Goal: Transaction & Acquisition: Purchase product/service

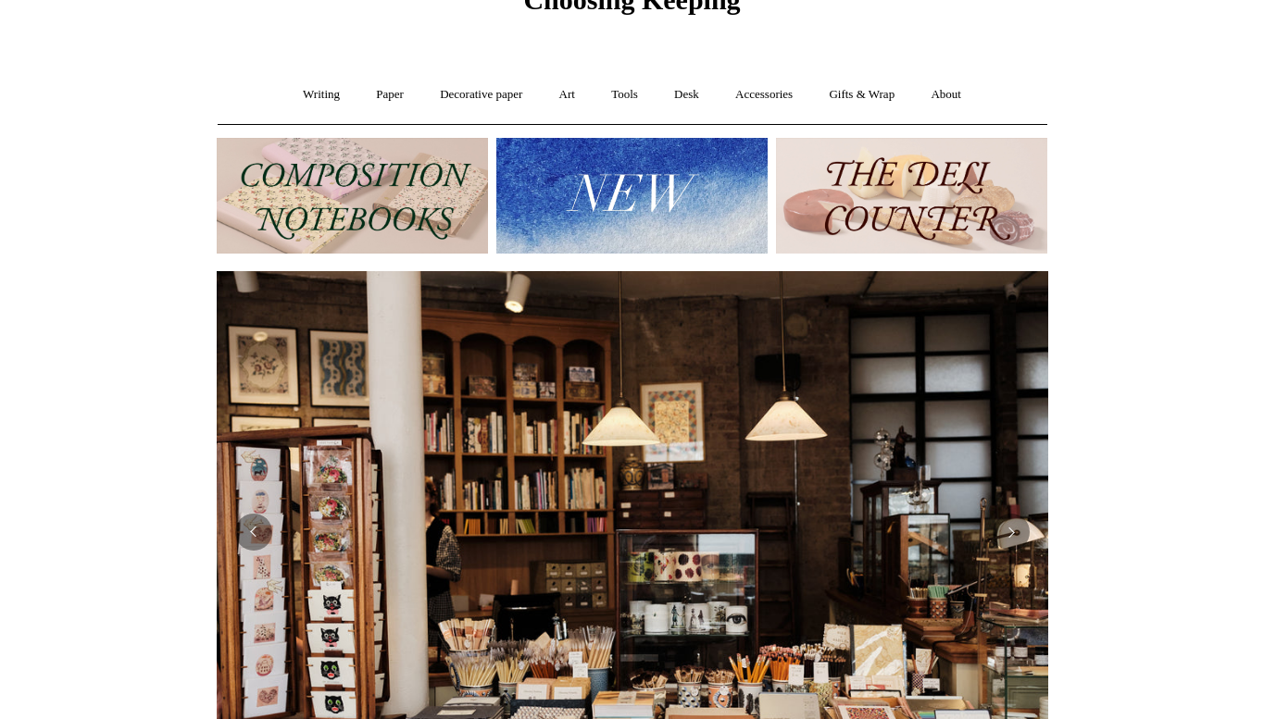
click at [377, 207] on img at bounding box center [352, 196] width 271 height 116
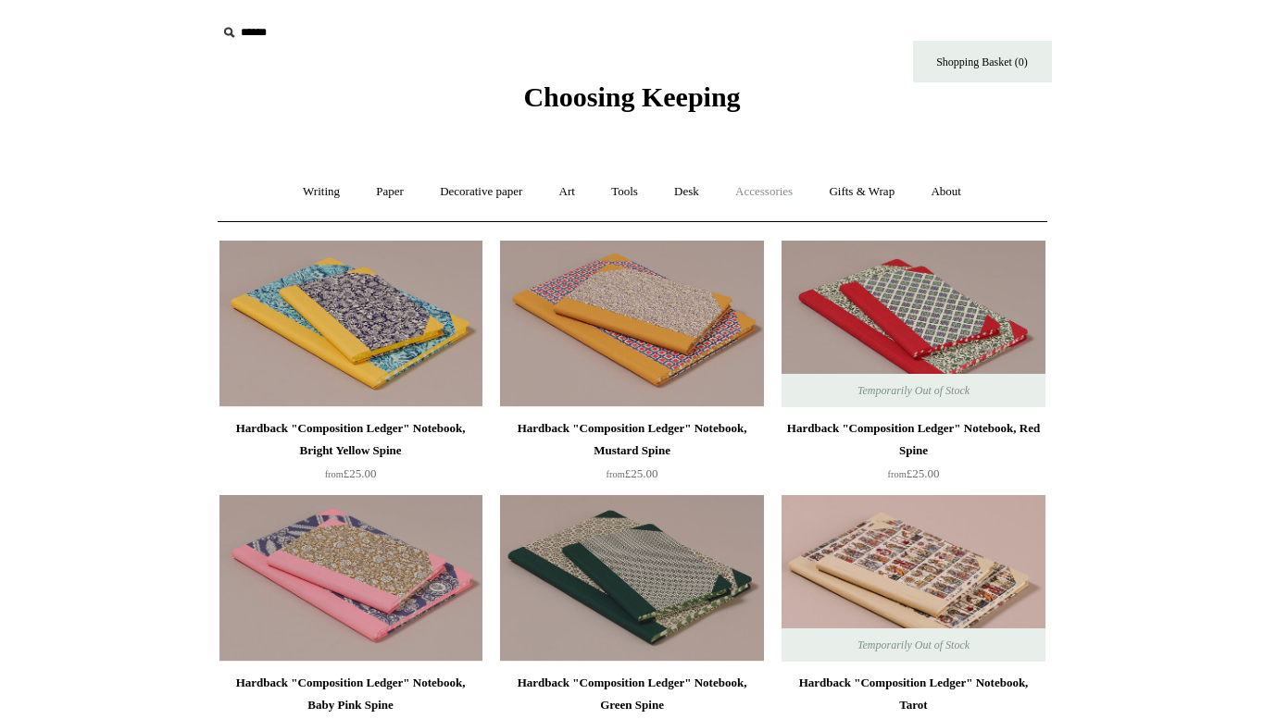
click at [769, 191] on link "Accessories +" at bounding box center [763, 192] width 91 height 49
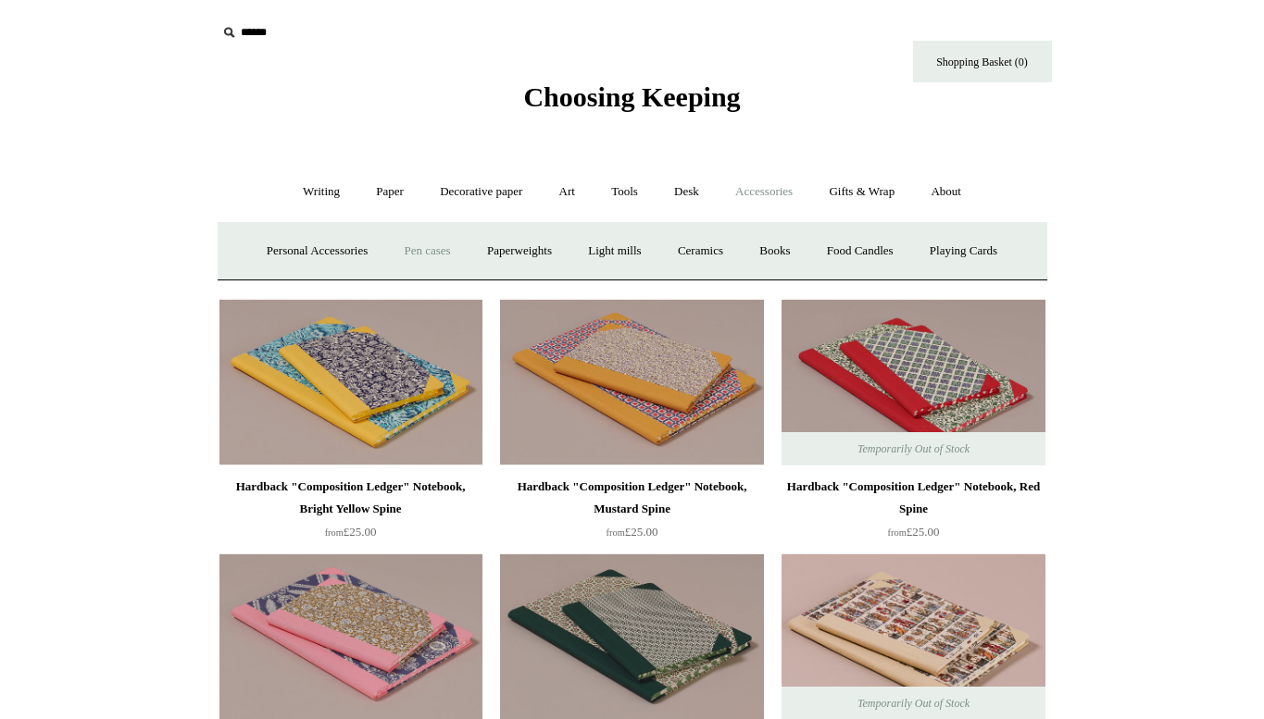
click at [422, 246] on link "Pen cases" at bounding box center [427, 251] width 80 height 49
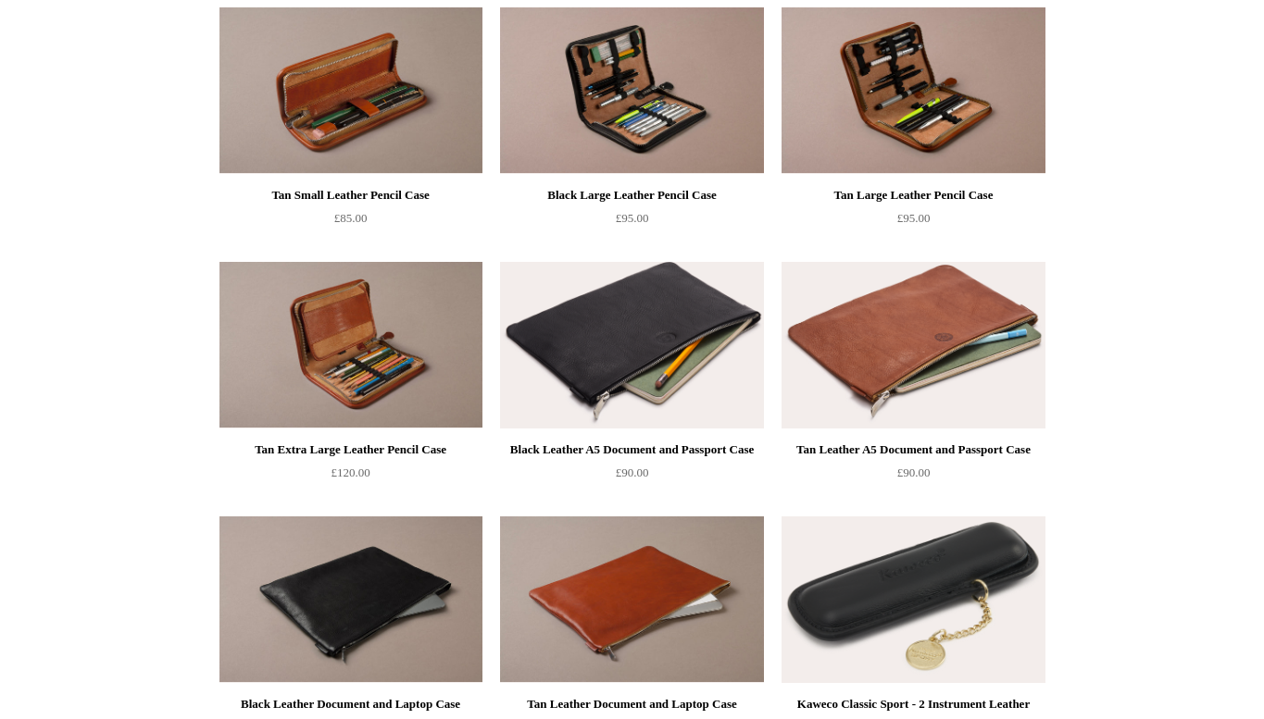
scroll to position [1448, 0]
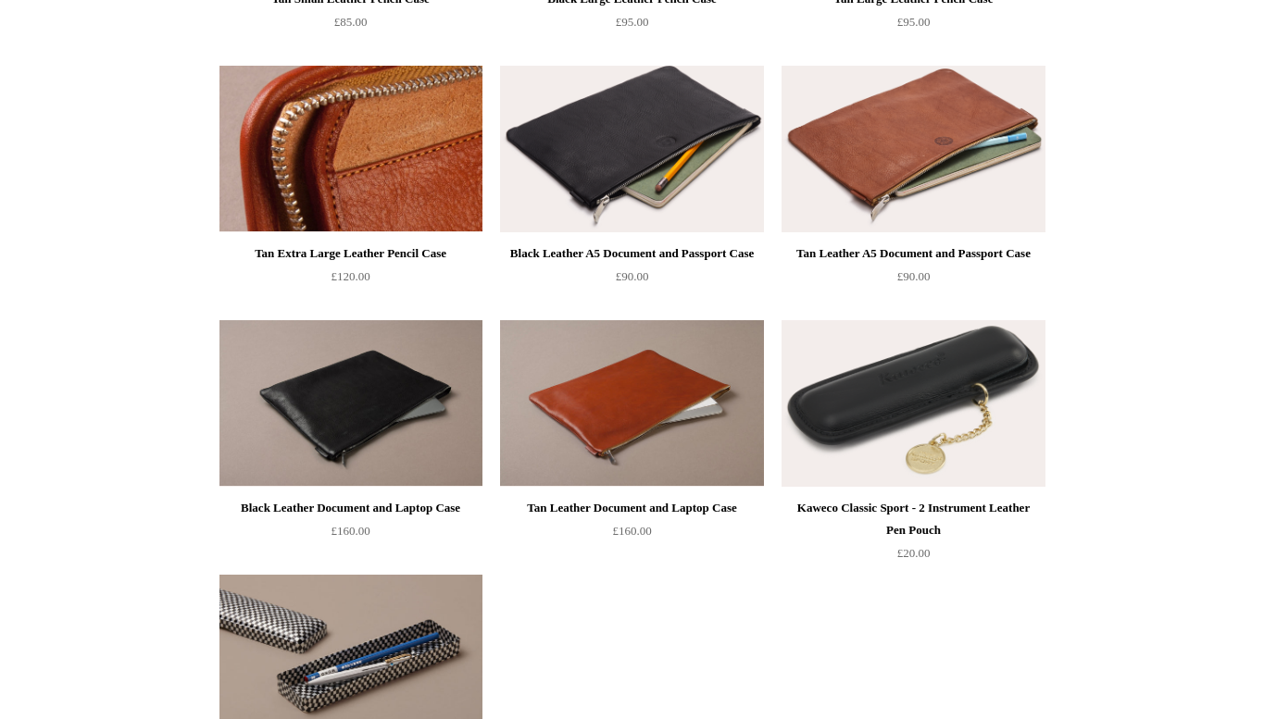
click at [409, 175] on img at bounding box center [350, 149] width 263 height 167
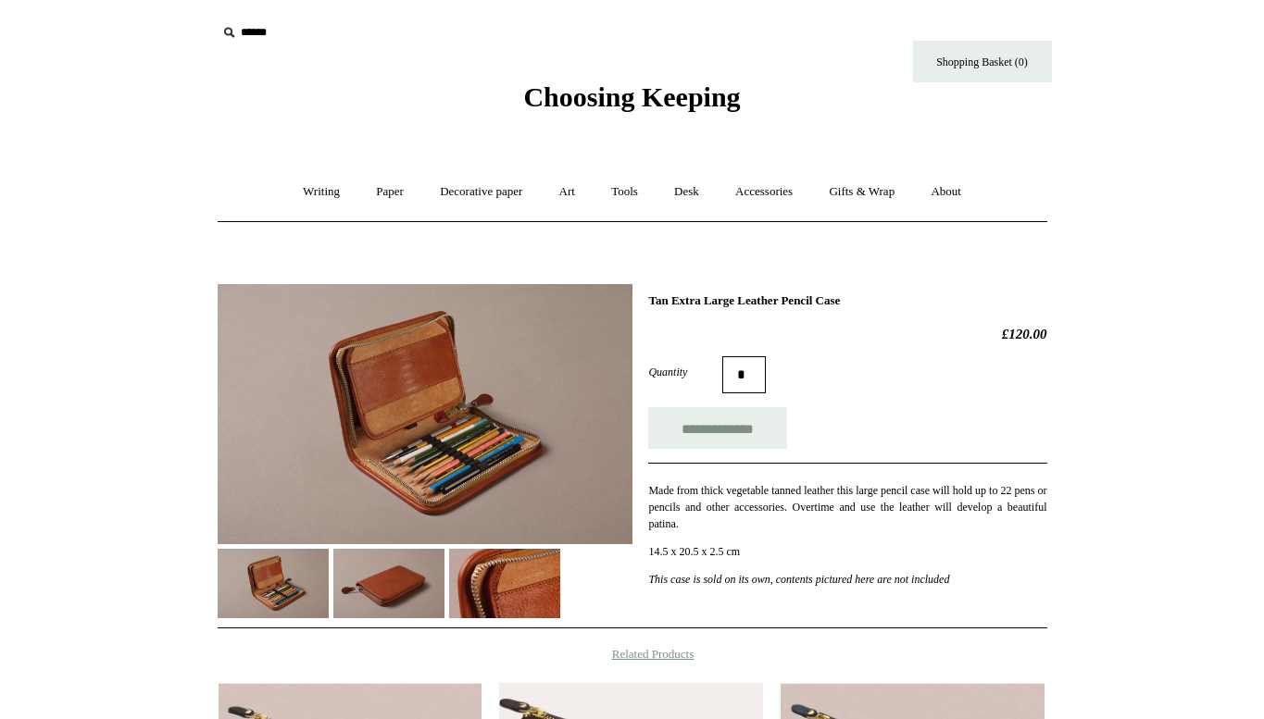
click at [393, 585] on img at bounding box center [388, 583] width 111 height 69
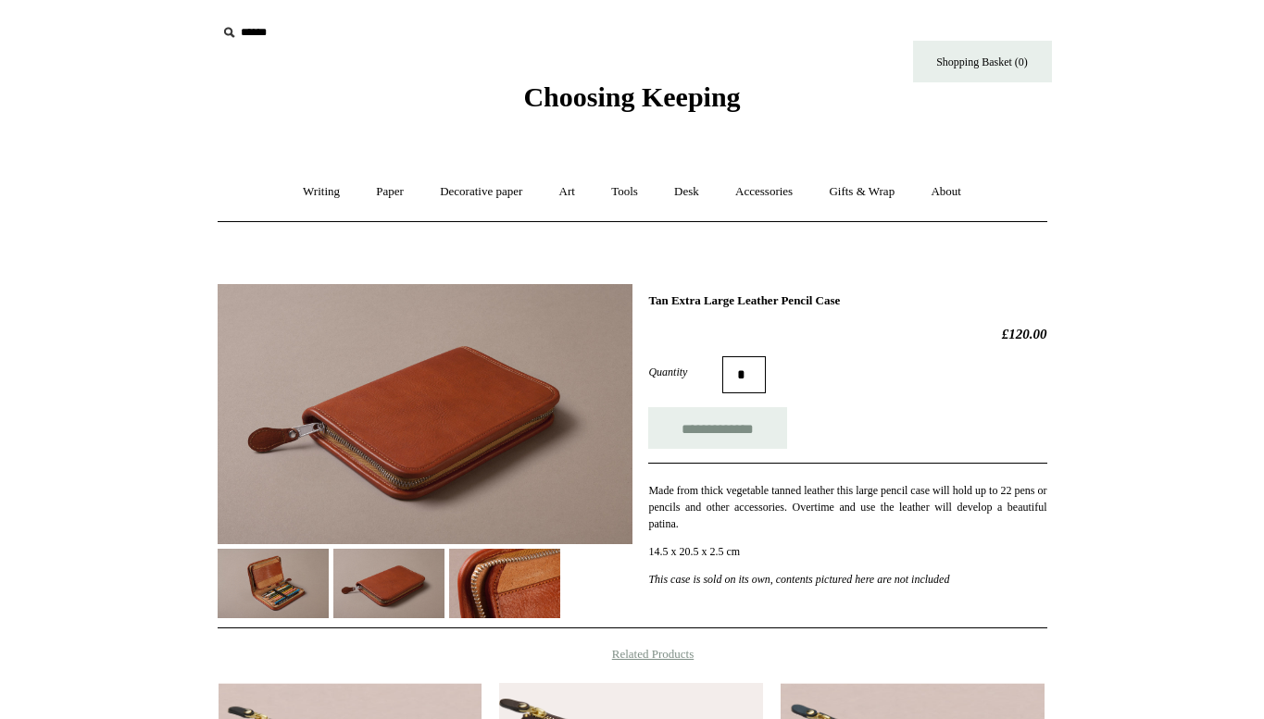
click at [482, 586] on img at bounding box center [504, 583] width 111 height 69
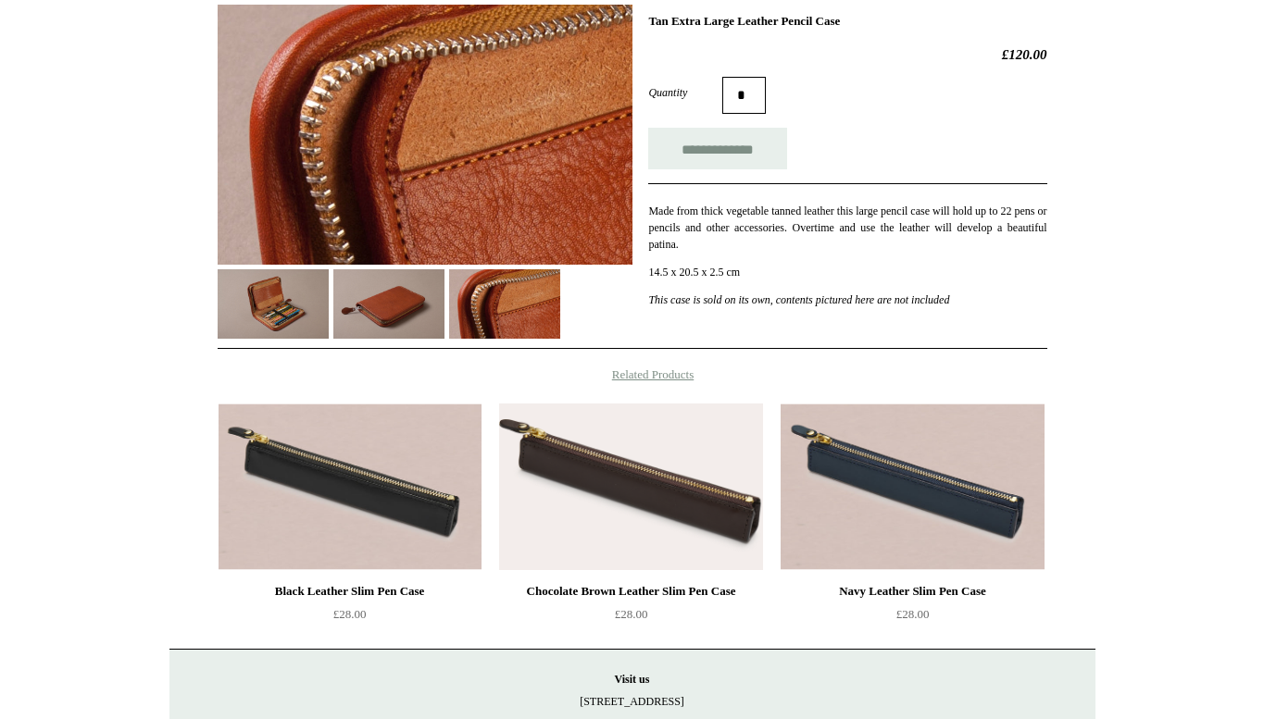
scroll to position [291, 0]
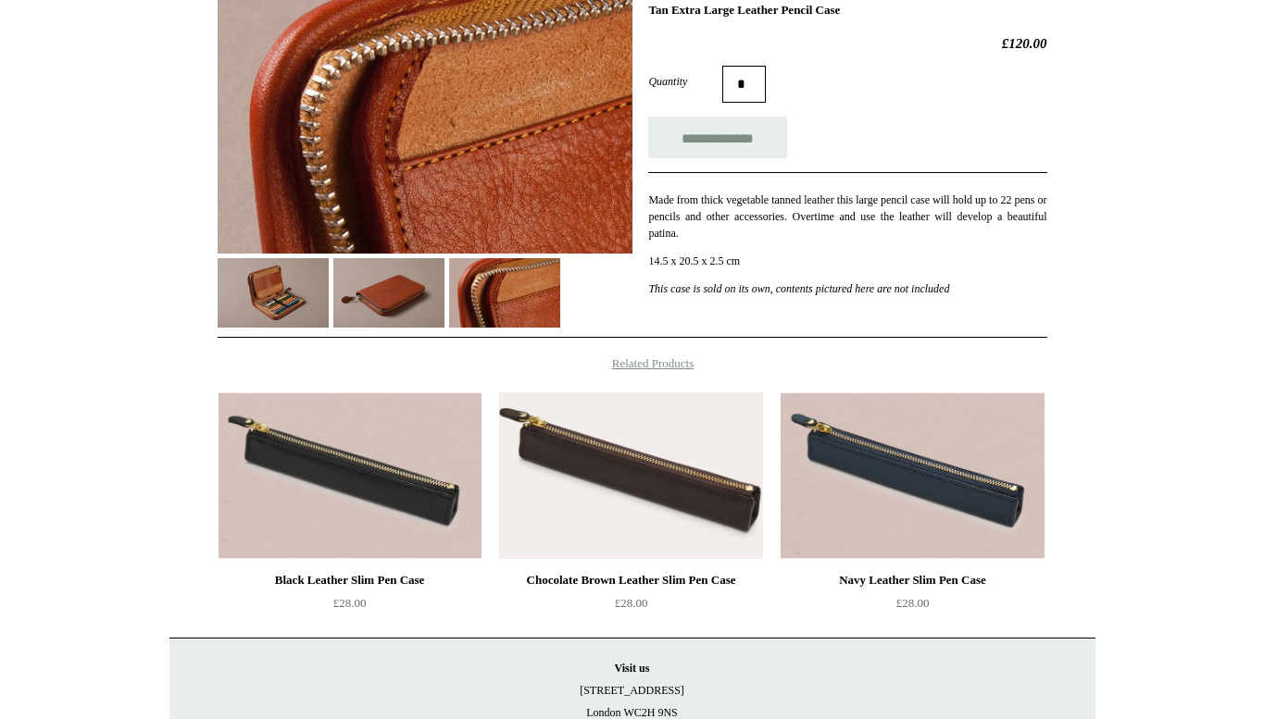
click at [258, 291] on img at bounding box center [273, 292] width 111 height 69
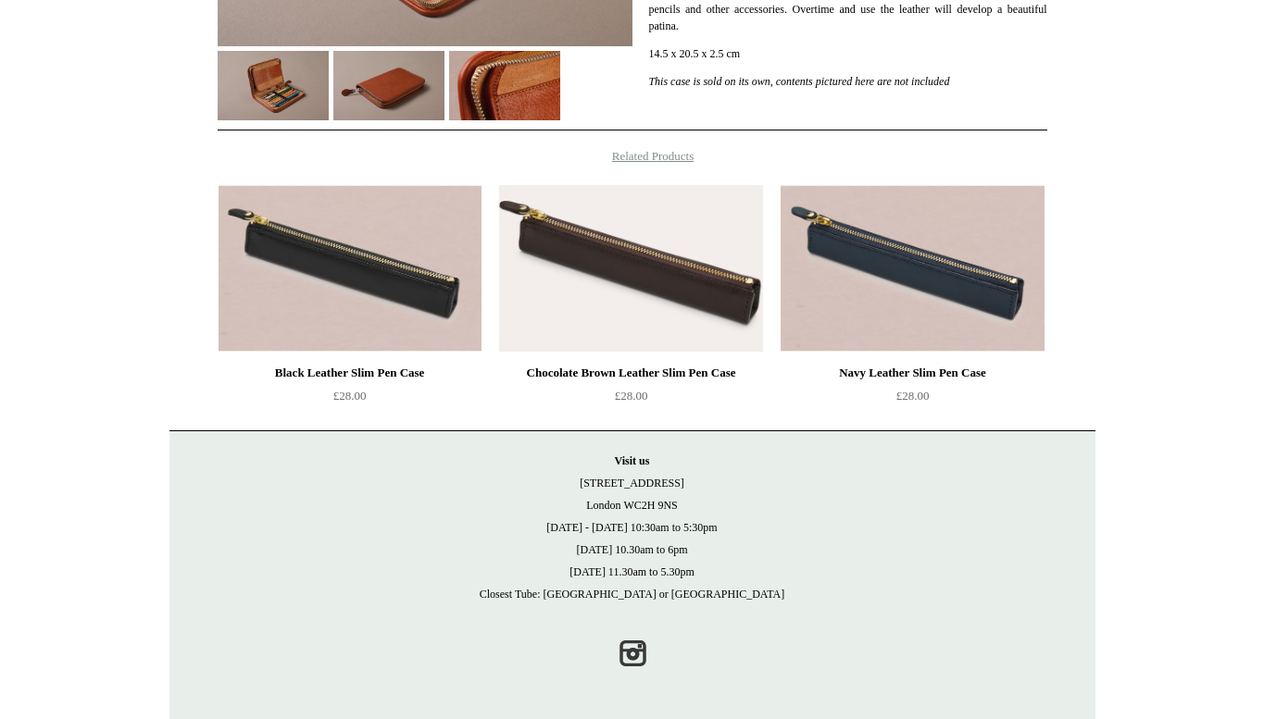
scroll to position [497, 0]
click at [630, 662] on link "Instagram" at bounding box center [632, 654] width 41 height 41
